Goal: Transaction & Acquisition: Purchase product/service

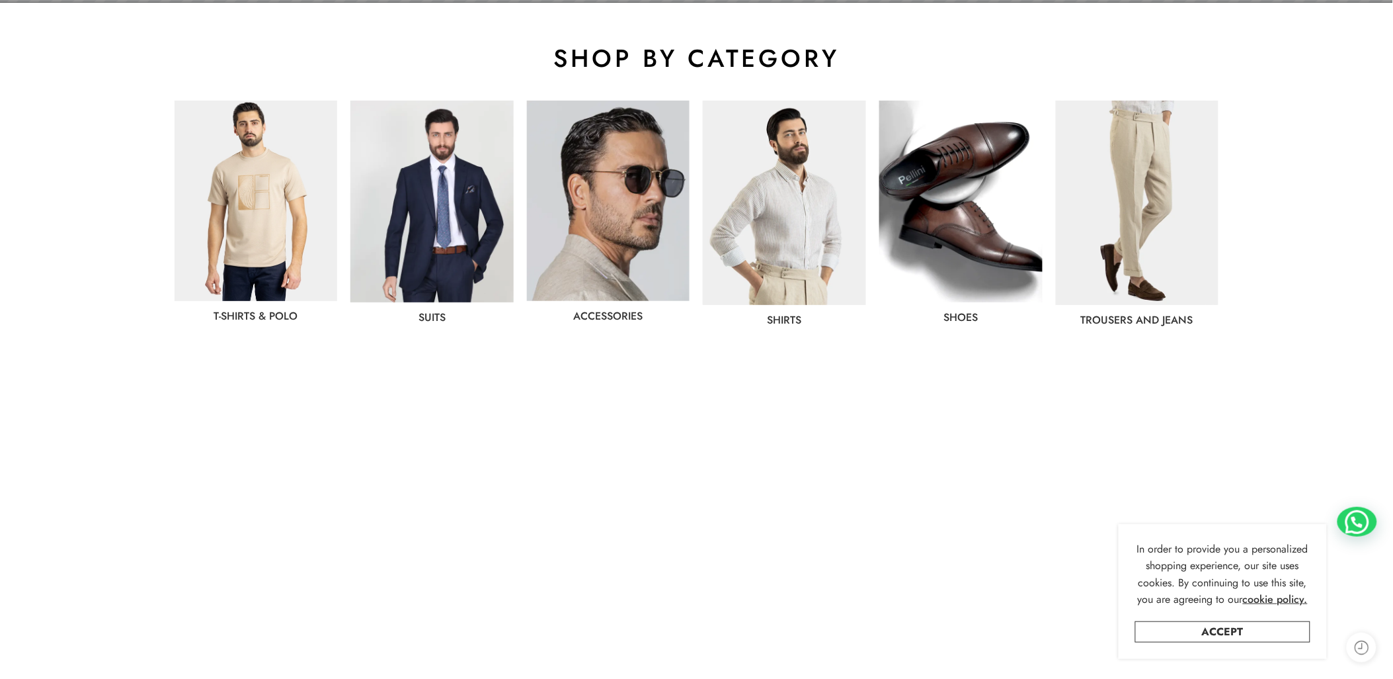
scroll to position [735, 0]
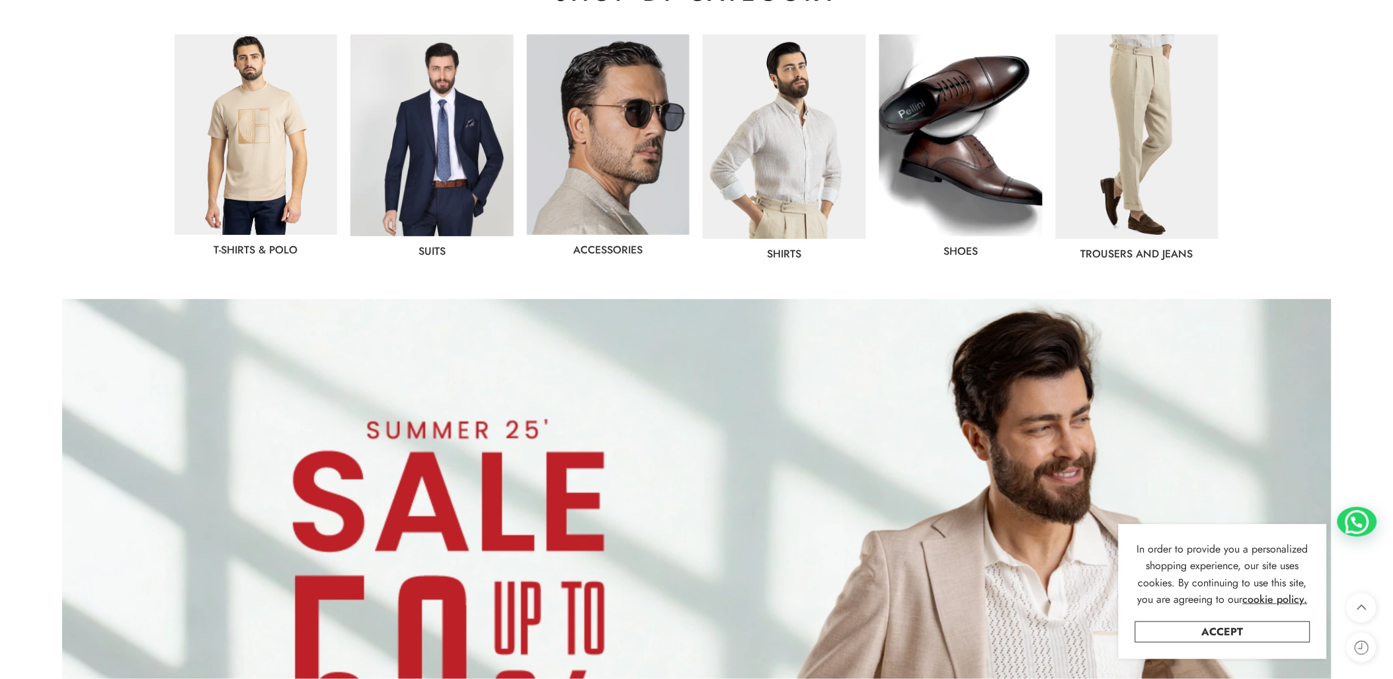
click at [777, 183] on img at bounding box center [784, 136] width 163 height 204
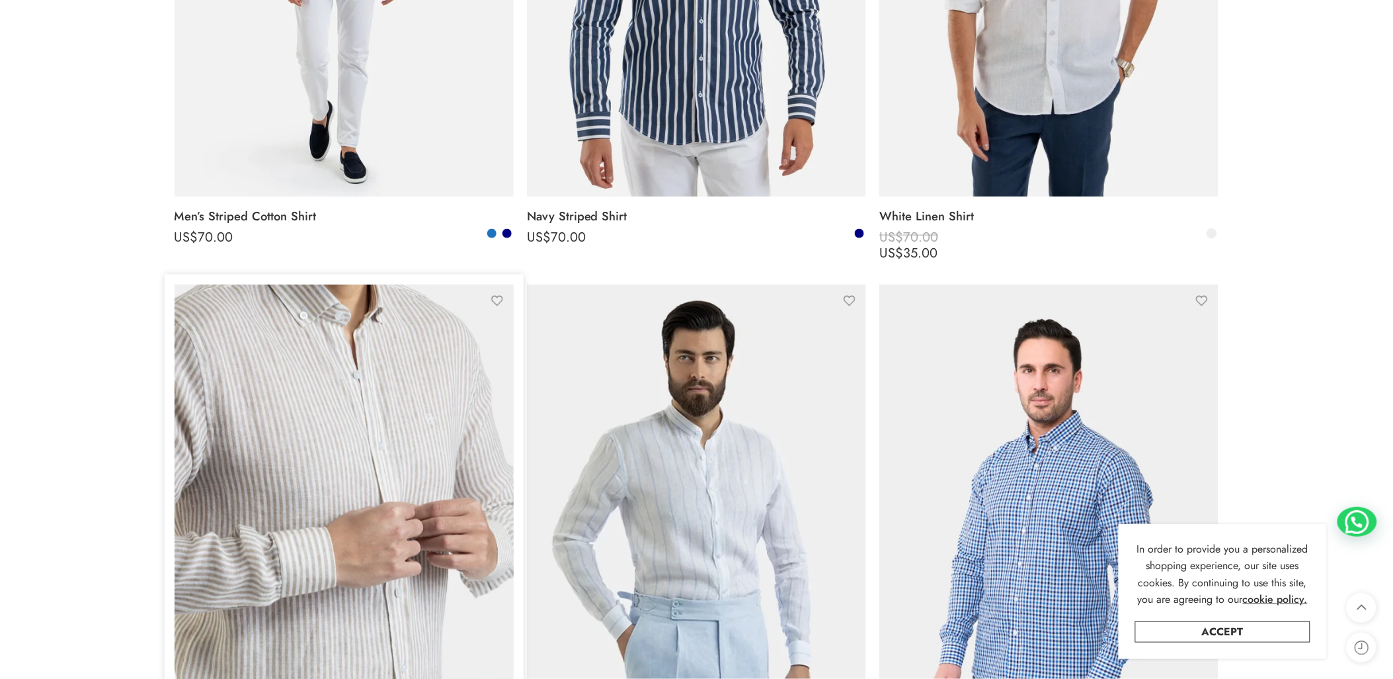
scroll to position [979, 0]
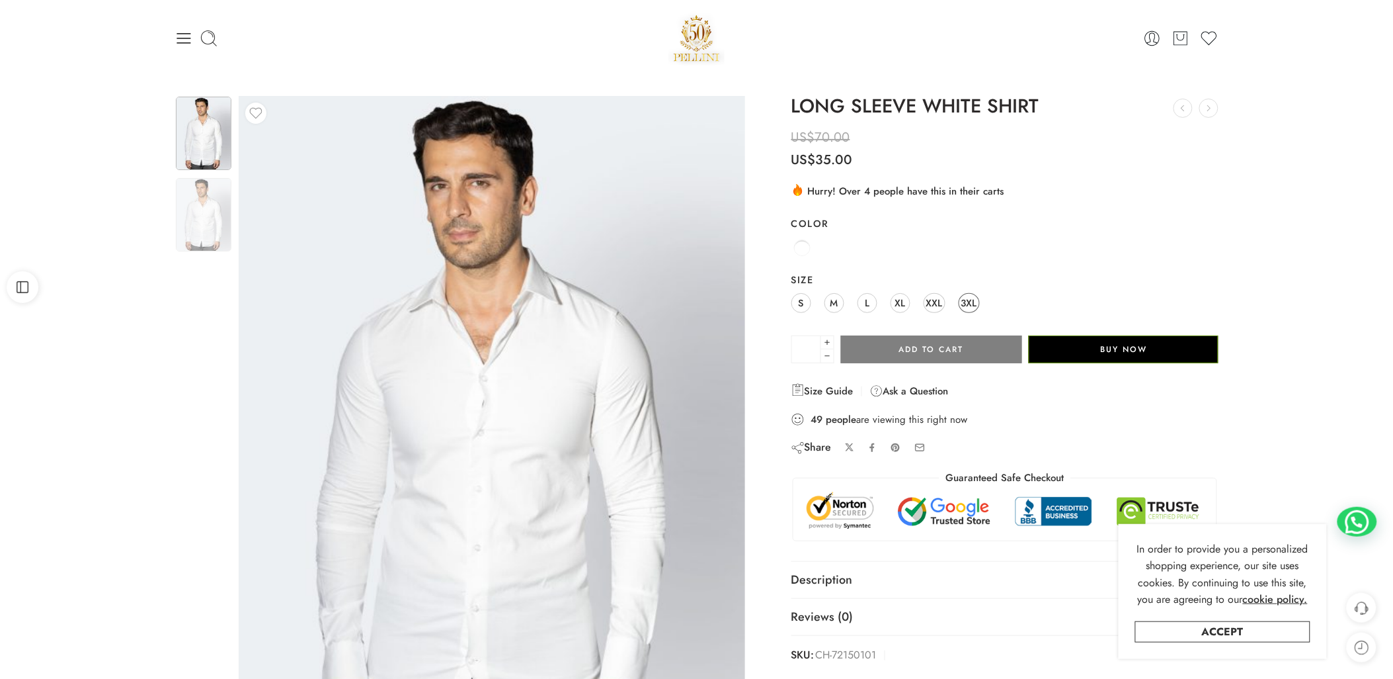
click at [974, 296] on span "3XL" at bounding box center [970, 303] width 16 height 18
click at [190, 206] on img at bounding box center [204, 214] width 56 height 73
click at [194, 134] on img at bounding box center [204, 133] width 56 height 73
